Goal: Information Seeking & Learning: Find specific page/section

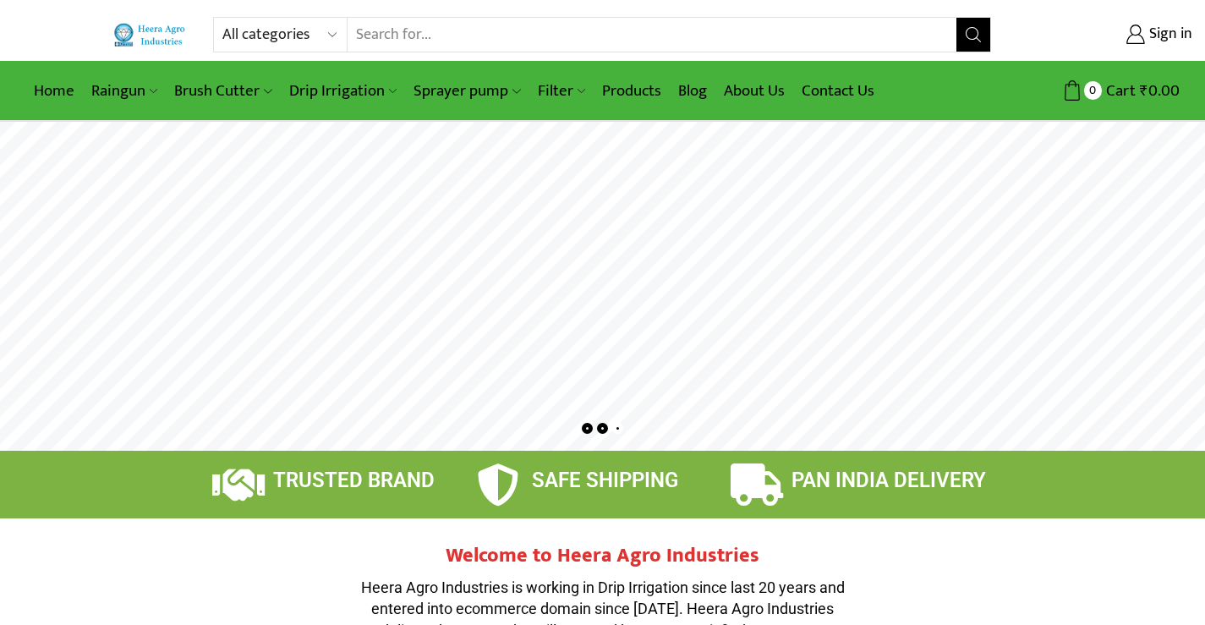
click at [384, 31] on input "Search input" at bounding box center [653, 35] width 610 height 34
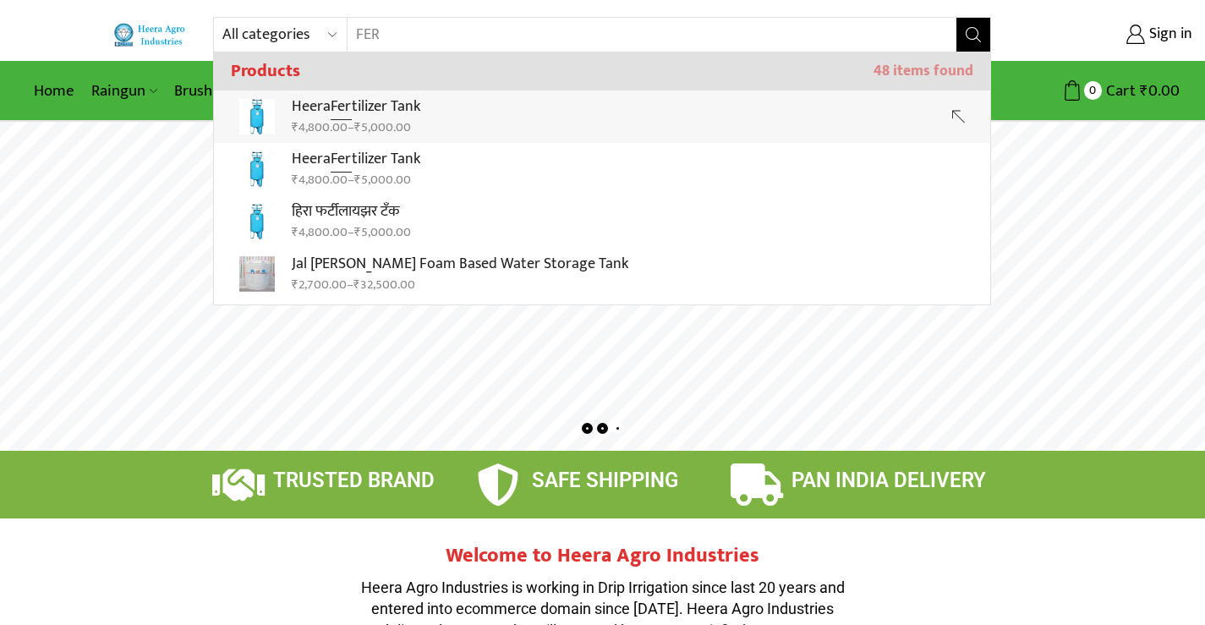
click at [368, 104] on p "Heera Fer tilizer Tank" at bounding box center [356, 107] width 129 height 25
type input "Heera Fertilizer Tank"
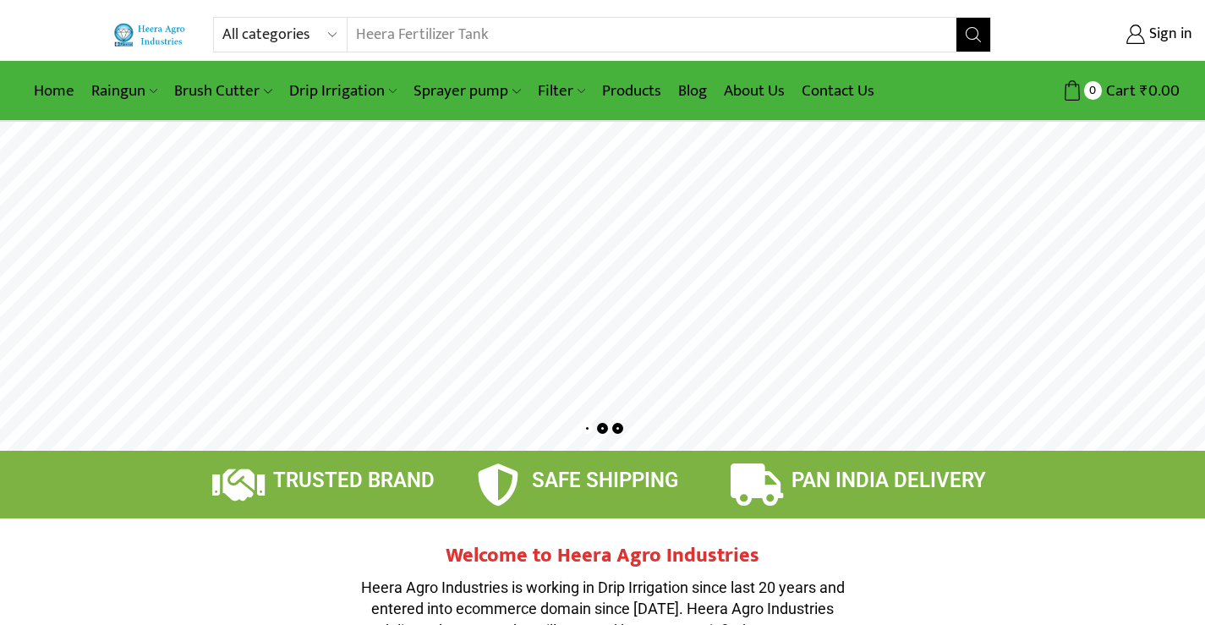
click at [975, 40] on icon "Search button" at bounding box center [973, 34] width 15 height 15
